Goal: Understand process/instructions: Learn how to perform a task or action

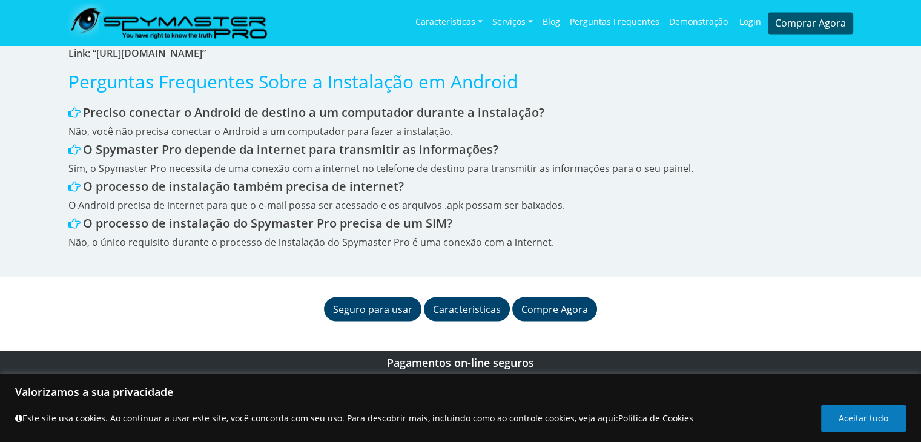
scroll to position [2007, 0]
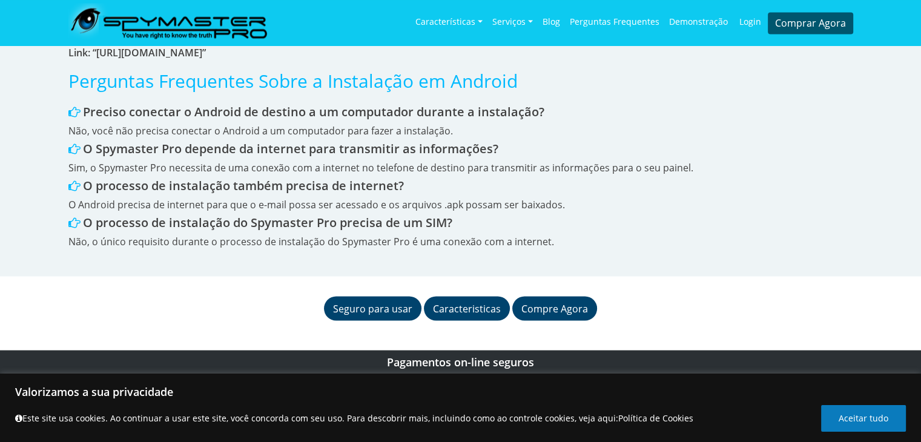
click at [548, 251] on section "Com isso, o Spymaster Pro está instalado no Android da pessoa alvo. Uma vez que…" at bounding box center [460, 112] width 921 height 328
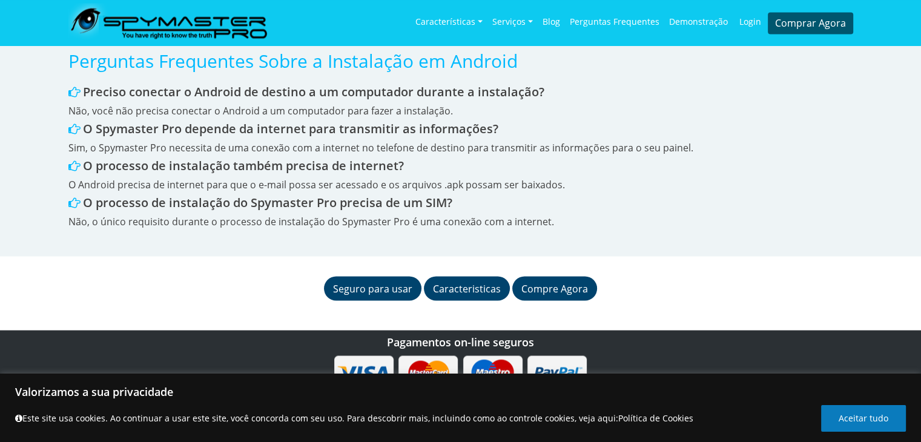
scroll to position [2028, 0]
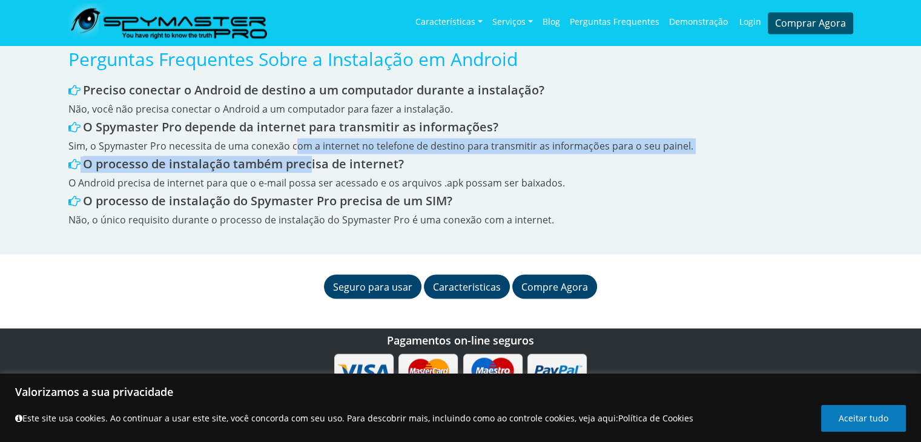
drag, startPoint x: 548, startPoint y: 251, endPoint x: 297, endPoint y: 139, distance: 275.3
click at [297, 139] on div "Perguntas Frequentes Sobre a Instalação em Android Preciso conectar o Android d…" at bounding box center [460, 137] width 784 height 179
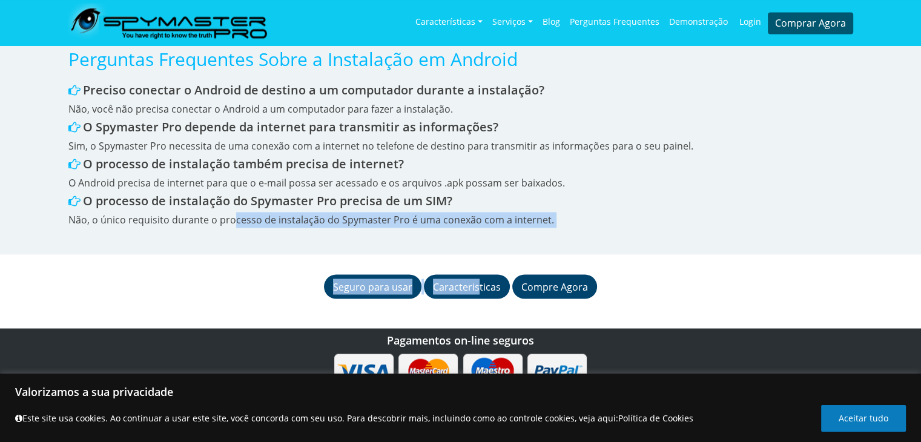
drag, startPoint x: 229, startPoint y: 235, endPoint x: 492, endPoint y: 252, distance: 263.2
click at [530, 274] on link "Compre Agora" at bounding box center [554, 286] width 85 height 24
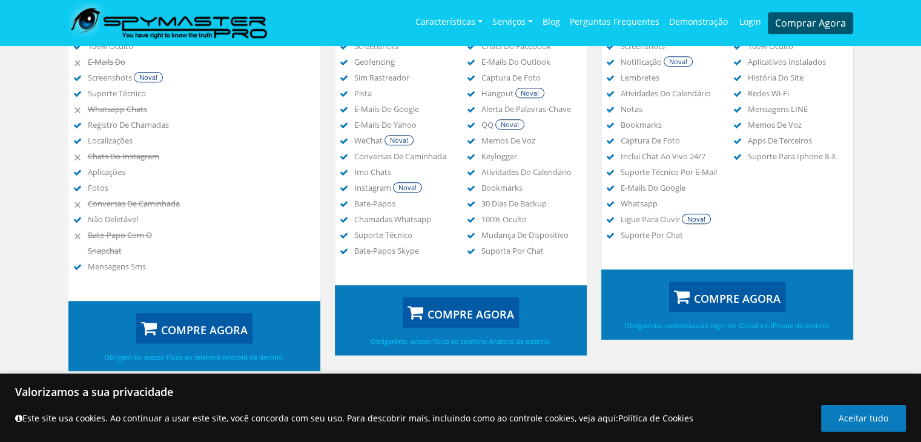
scroll to position [666, 0]
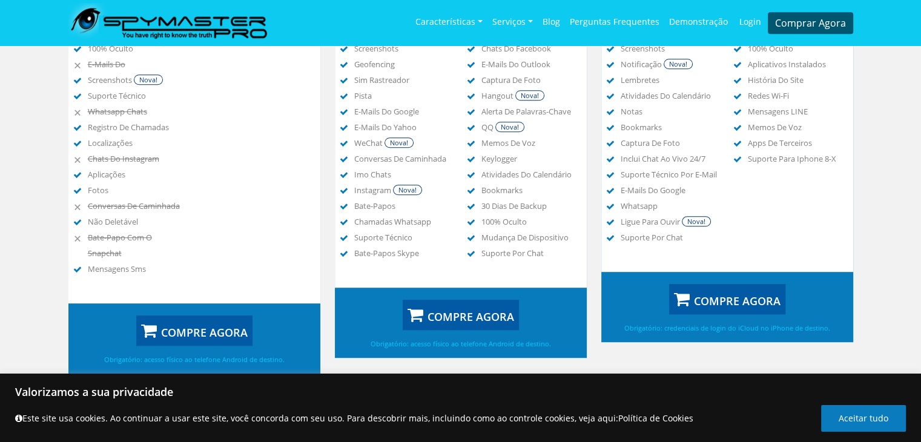
click at [530, 272] on div "viber bate-papo com o snapchat conversas de linha Messenger Lite Documentos Tum…" at bounding box center [530, 87] width 127 height 375
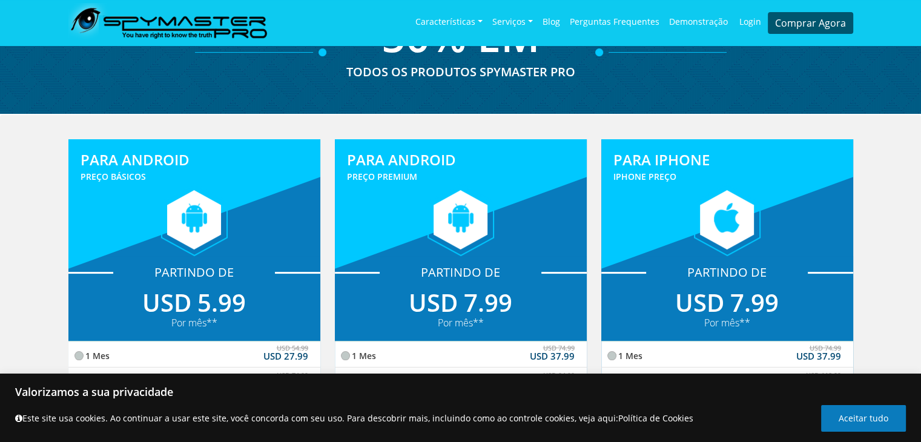
scroll to position [0, 0]
